Goal: Transaction & Acquisition: Purchase product/service

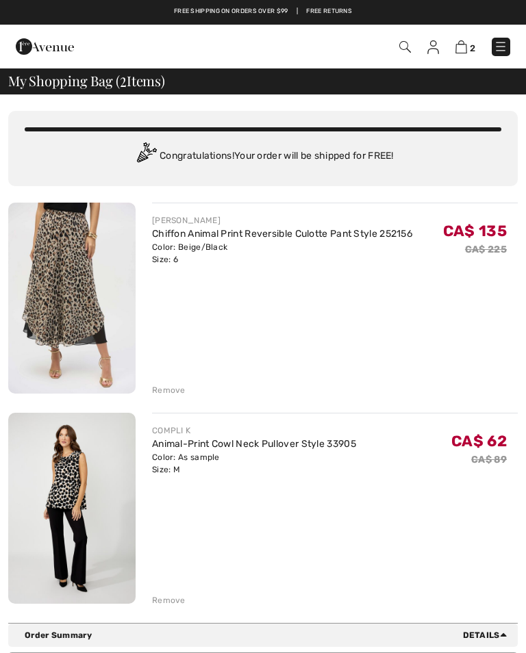
click at [168, 603] on div "Remove" at bounding box center [169, 600] width 34 height 12
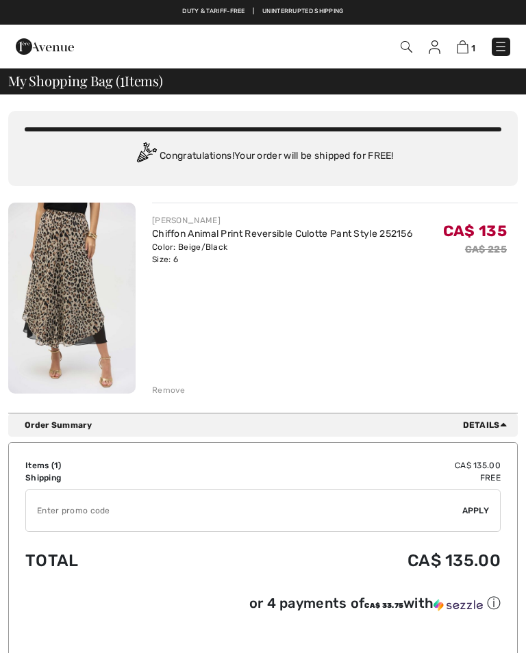
click at [71, 295] on img at bounding box center [71, 298] width 127 height 191
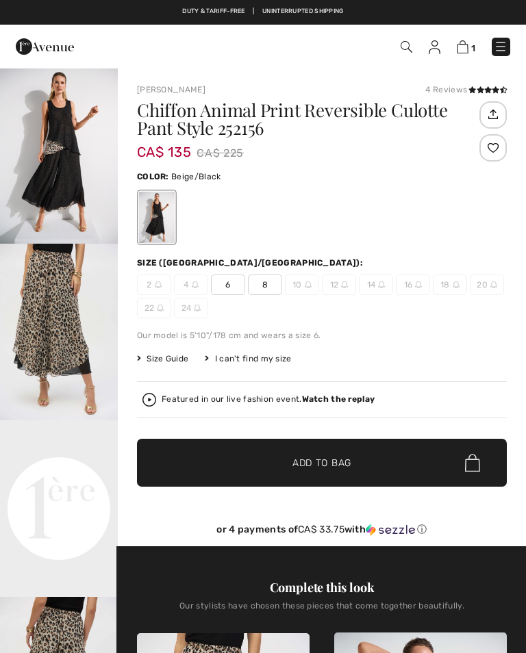
checkbox input "true"
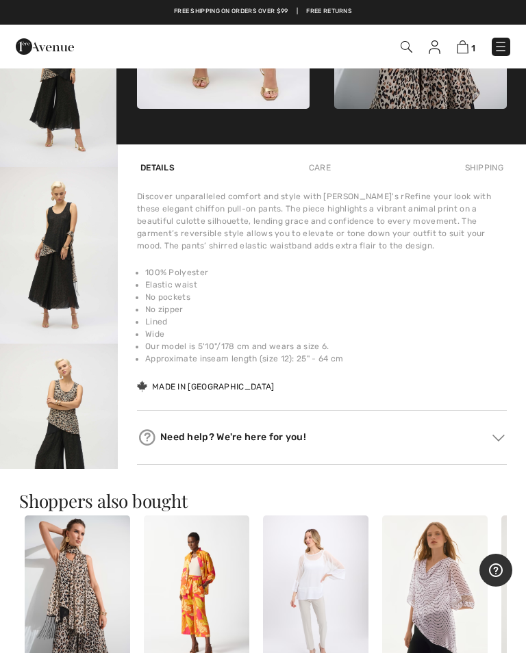
scroll to position [783, 0]
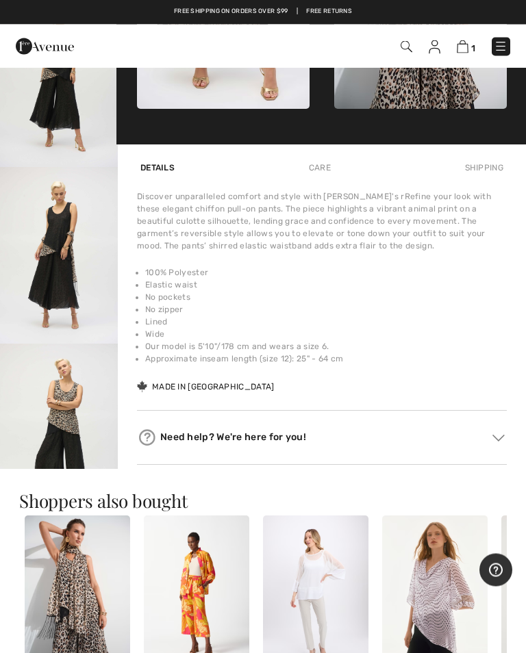
click at [66, 286] on img "5 / 8" at bounding box center [59, 256] width 118 height 177
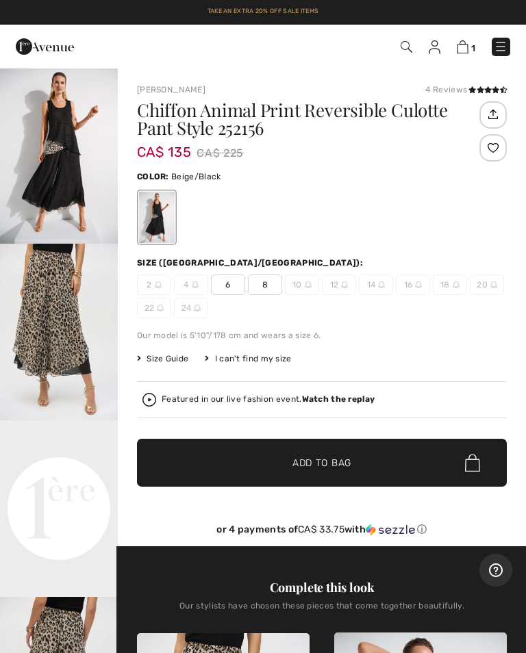
click at [403, 48] on img at bounding box center [407, 47] width 12 height 12
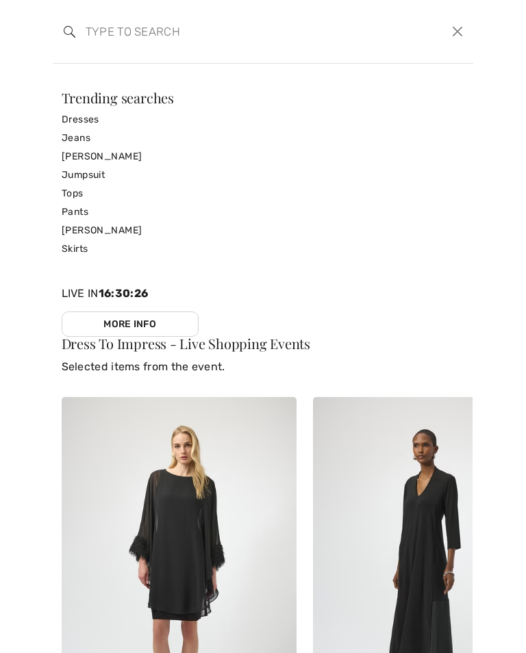
click at [184, 47] on input "search" at bounding box center [219, 31] width 288 height 41
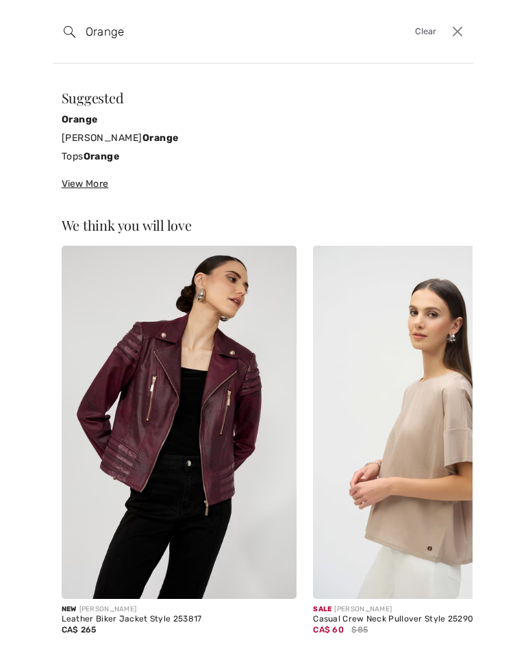
type input "Orange"
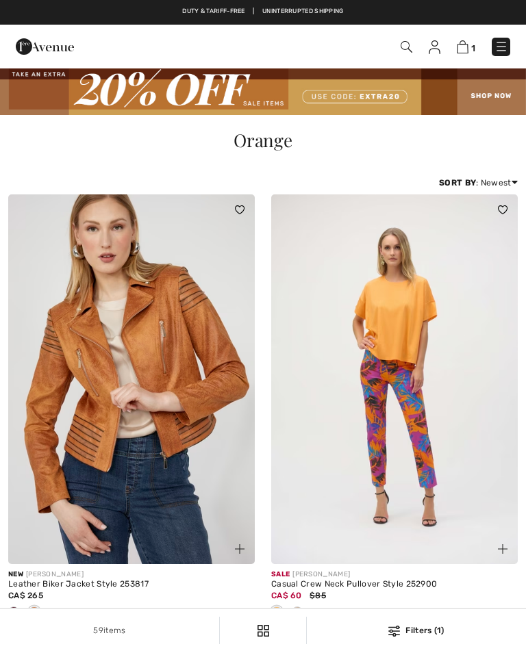
checkbox input "true"
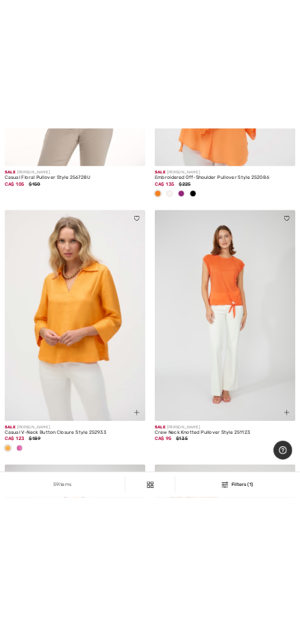
scroll to position [1134, 0]
